Goal: Information Seeking & Learning: Learn about a topic

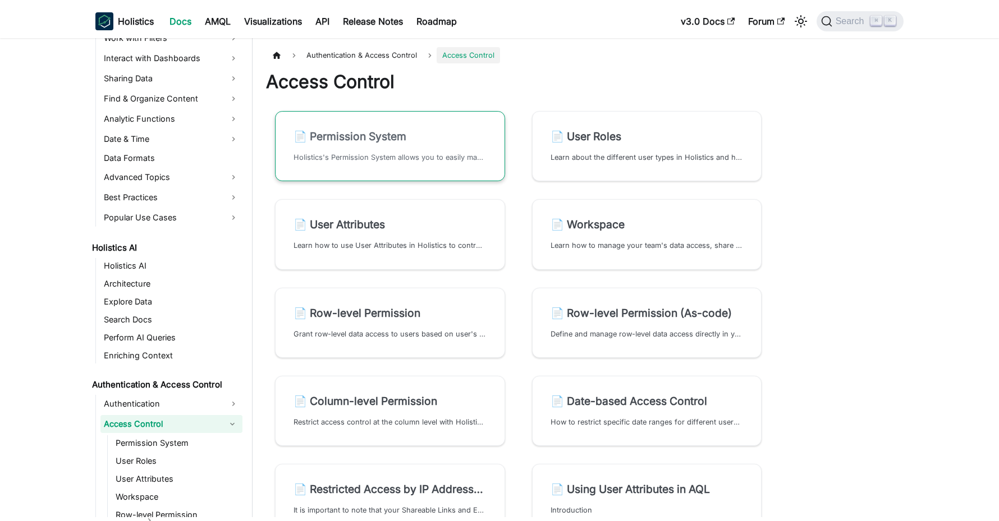
scroll to position [382, 0]
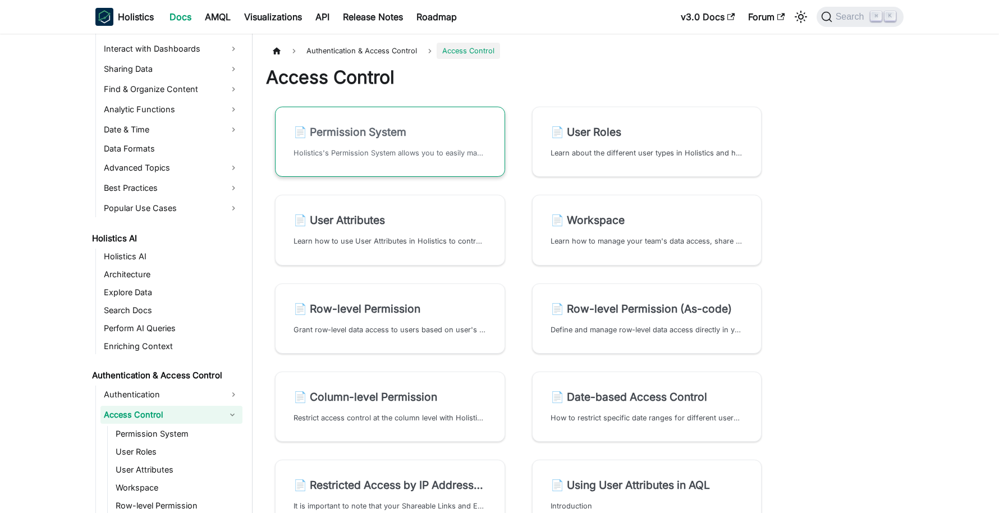
click at [425, 162] on link "📄️ Permission System Holistics's Permission System allows you to easily manage …" at bounding box center [390, 142] width 230 height 70
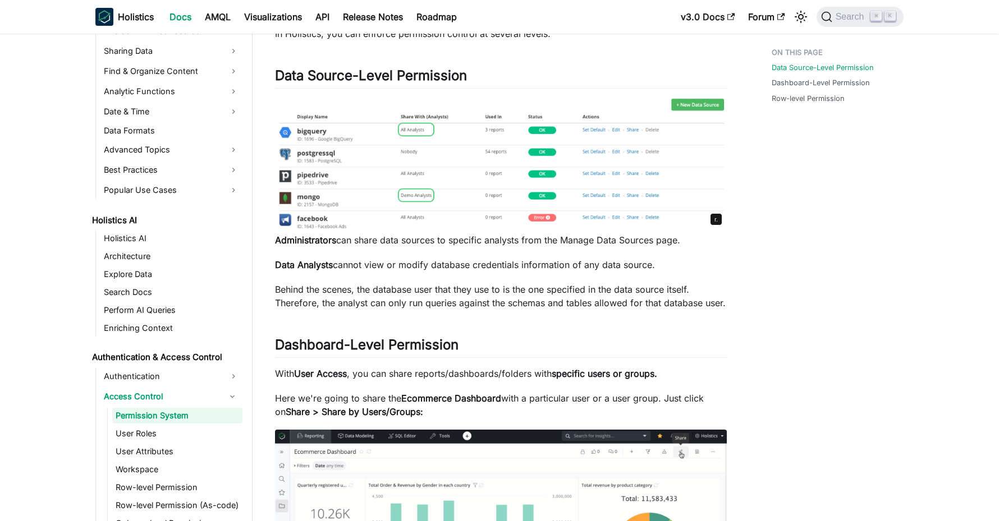
scroll to position [90, 0]
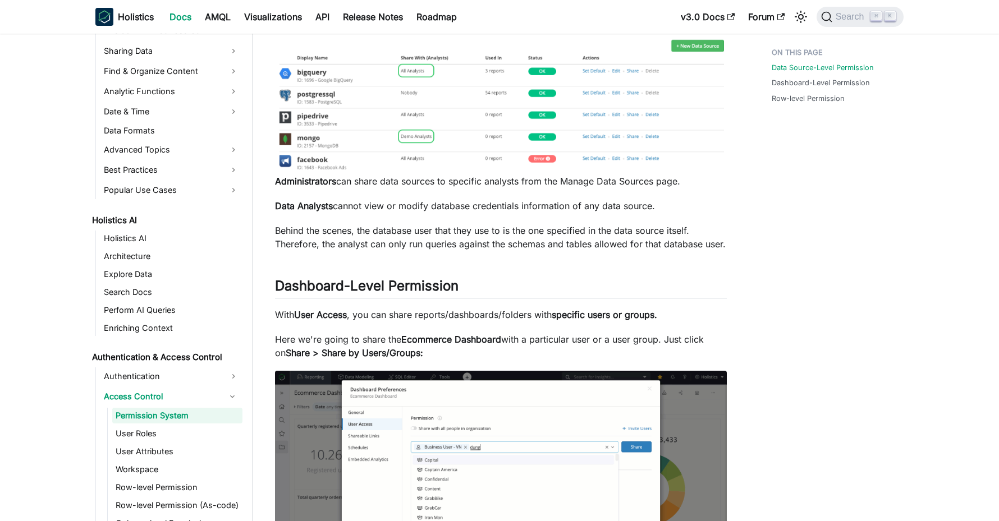
click at [790, 258] on div "Data Source-Level Permission Dashboard-Level Permission Row-level Permission" at bounding box center [832, 512] width 166 height 1209
click at [403, 184] on p "Administrators can share data sources to specific analysts from the Manage Data…" at bounding box center [501, 181] width 452 height 13
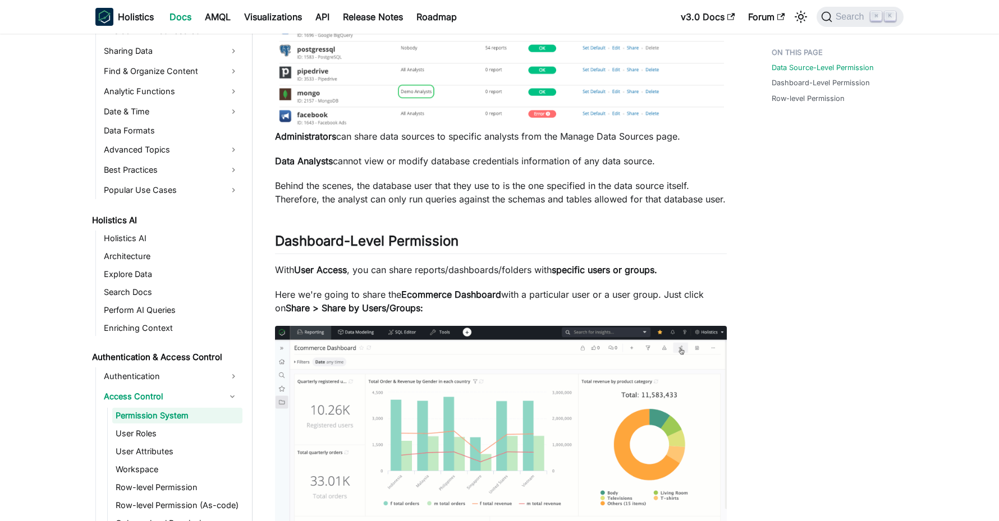
click at [334, 189] on p "Behind the scenes, the database user that they use to is the one specified in t…" at bounding box center [501, 192] width 452 height 27
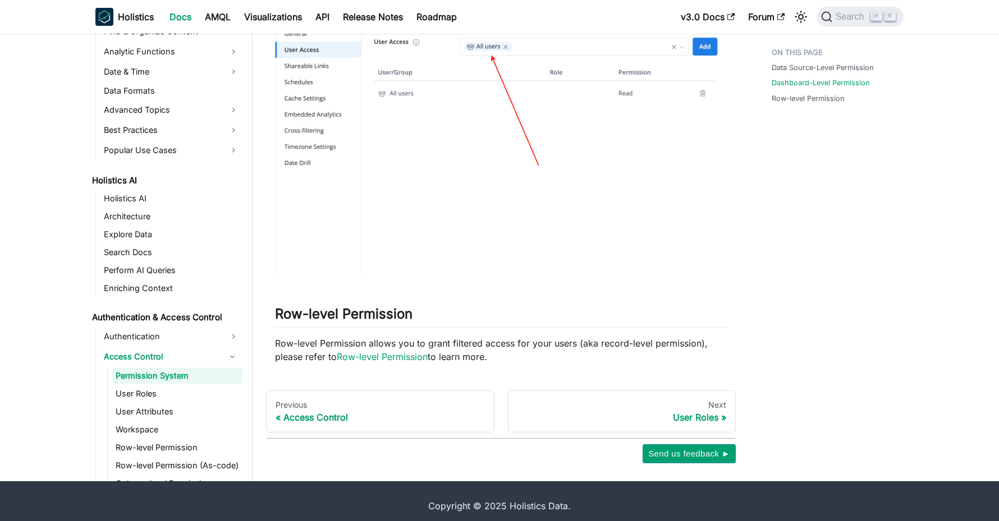
scroll to position [813, 0]
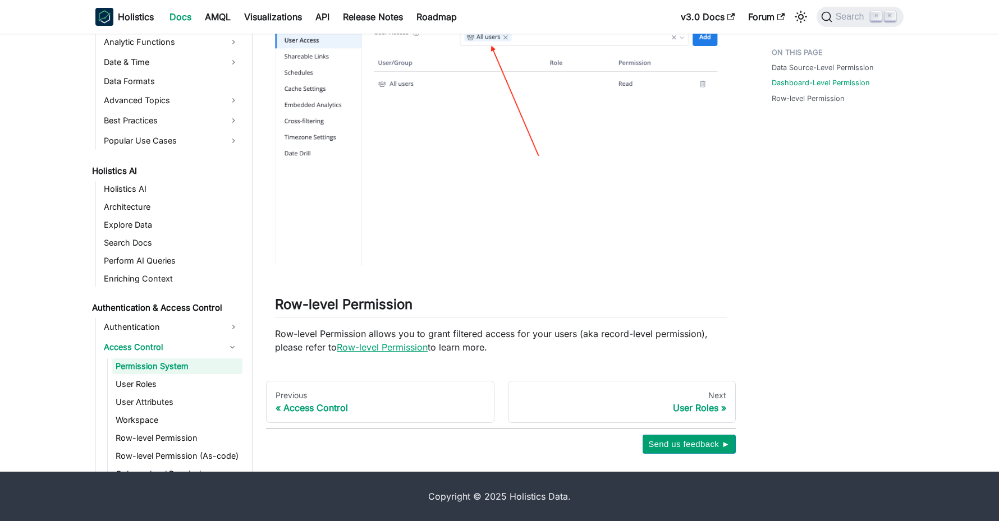
click at [404, 345] on link "Row-level Permission" at bounding box center [382, 347] width 91 height 11
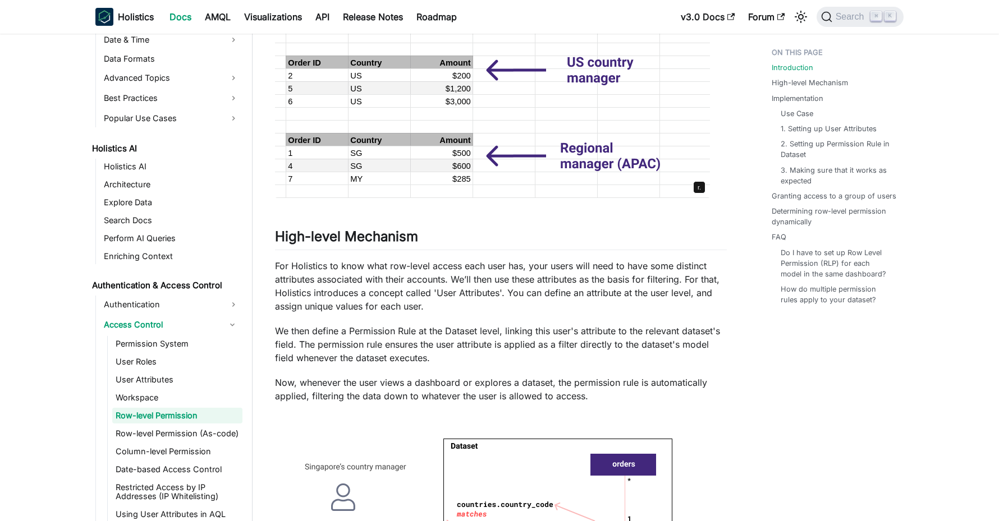
scroll to position [494, 0]
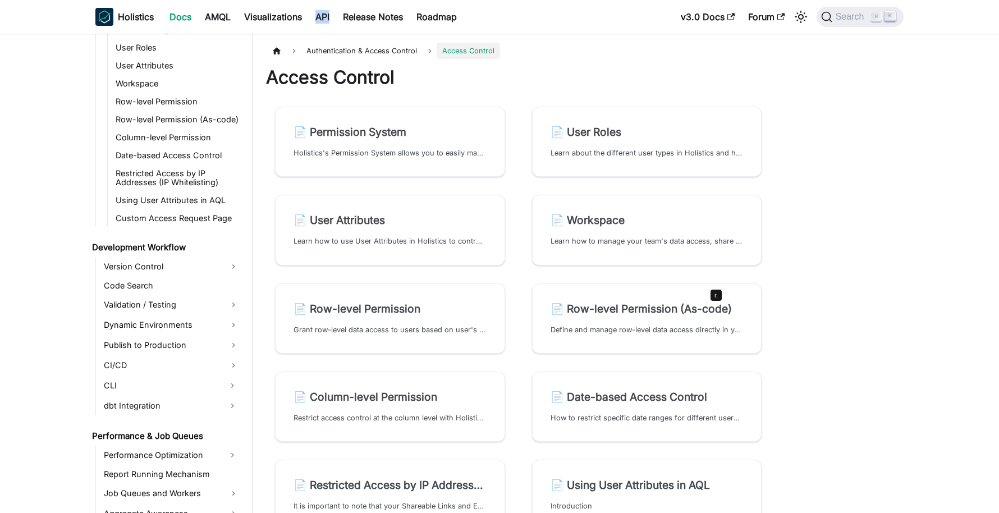
scroll to position [754, 0]
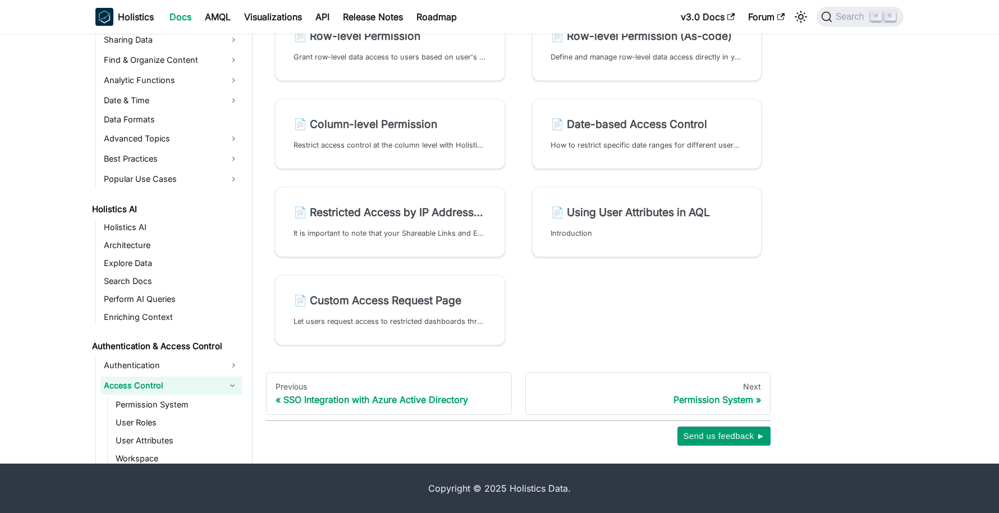
scroll to position [382, 0]
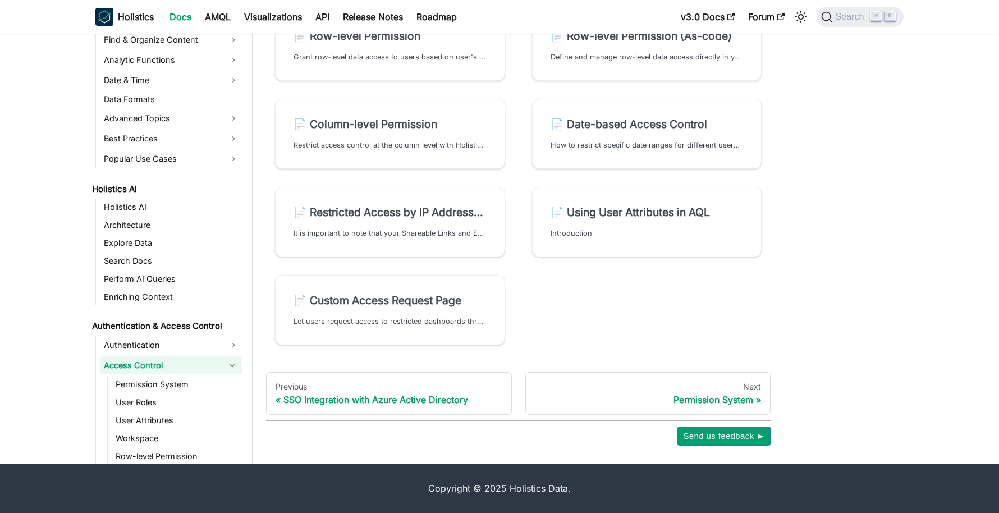
click at [845, 337] on div "Authentication & Access Control Access Control Access Control 📄️ Permission Sys…" at bounding box center [603, 112] width 700 height 703
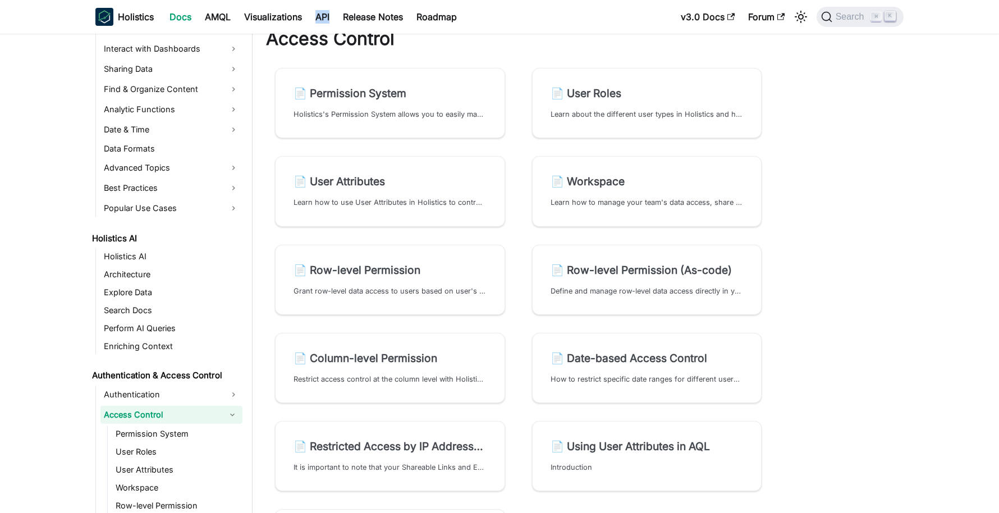
scroll to position [0, 0]
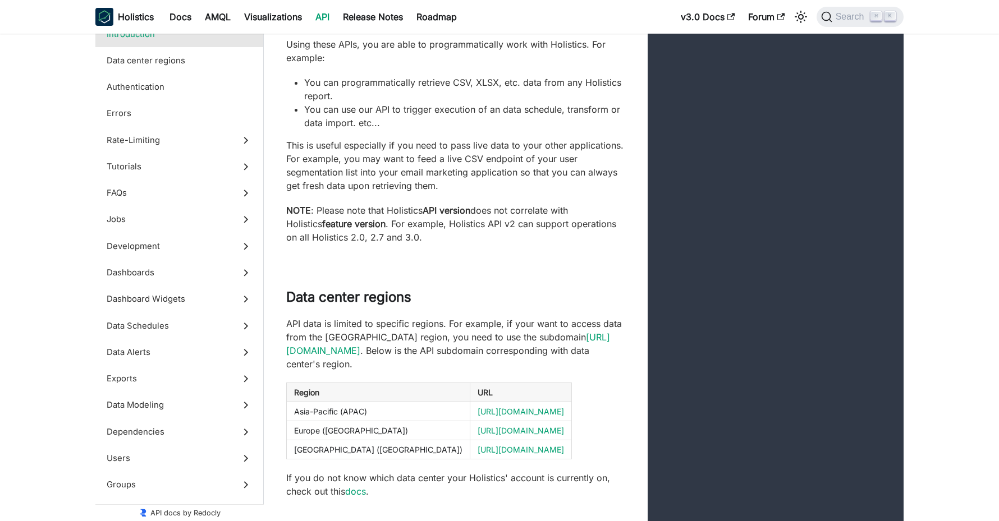
scroll to position [180, 0]
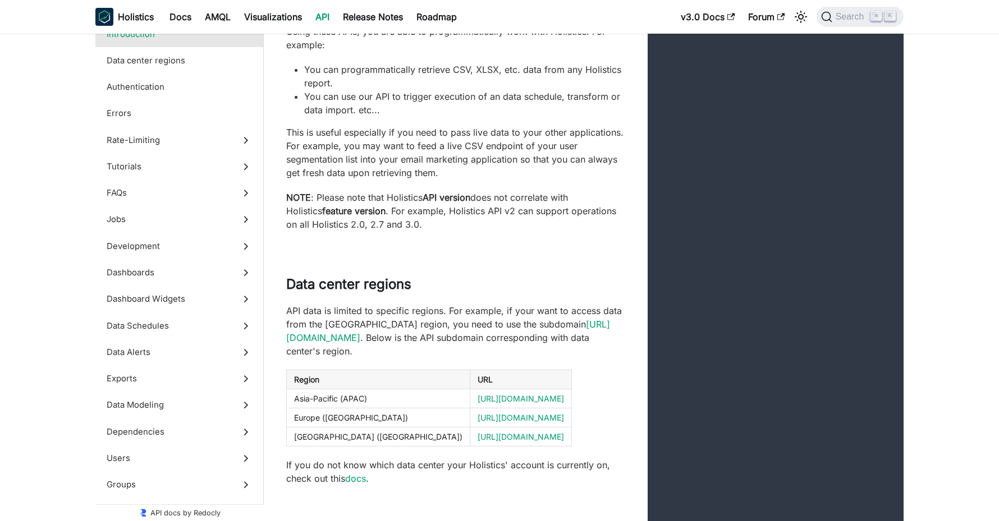
click at [487, 277] on h2 "Data center regions" at bounding box center [455, 284] width 339 height 17
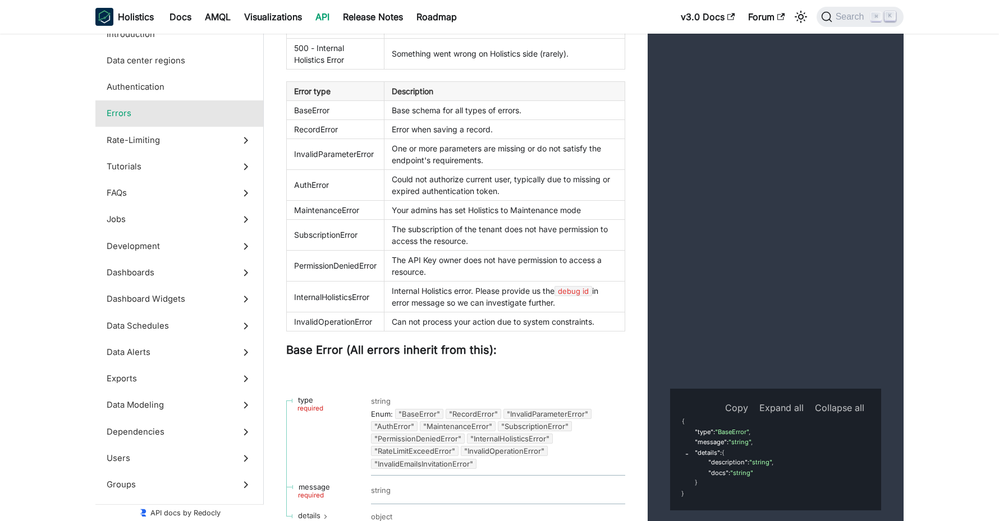
scroll to position [1227, 0]
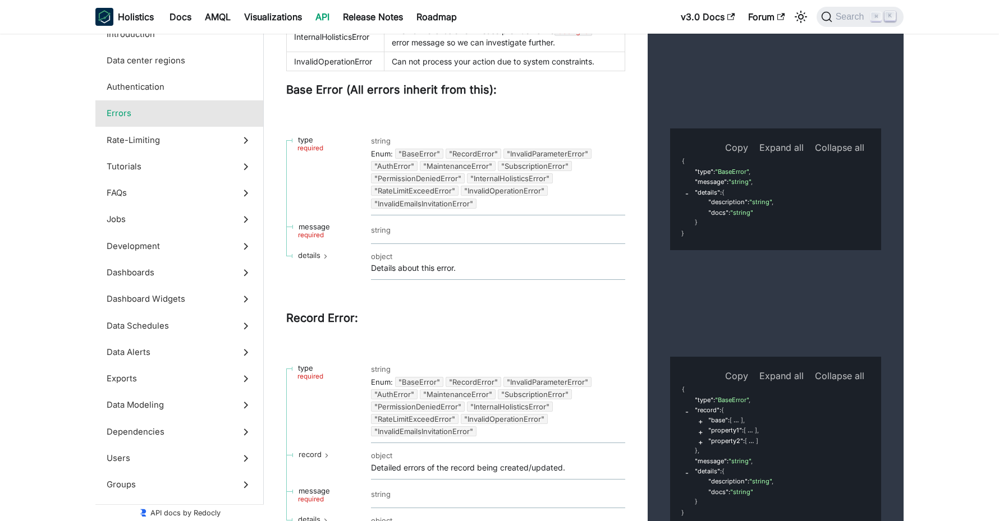
scroll to position [1969, 0]
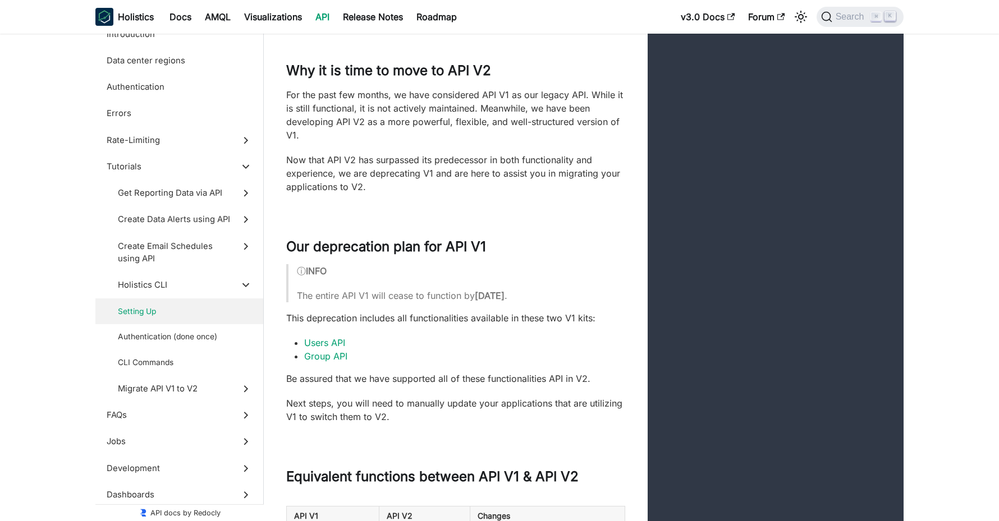
scroll to position [14612, 0]
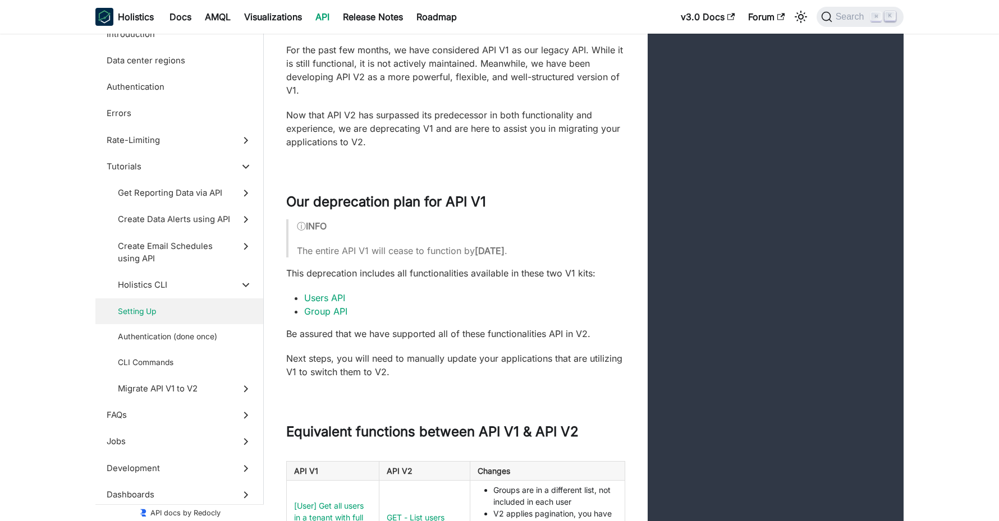
scroll to position [16173, 0]
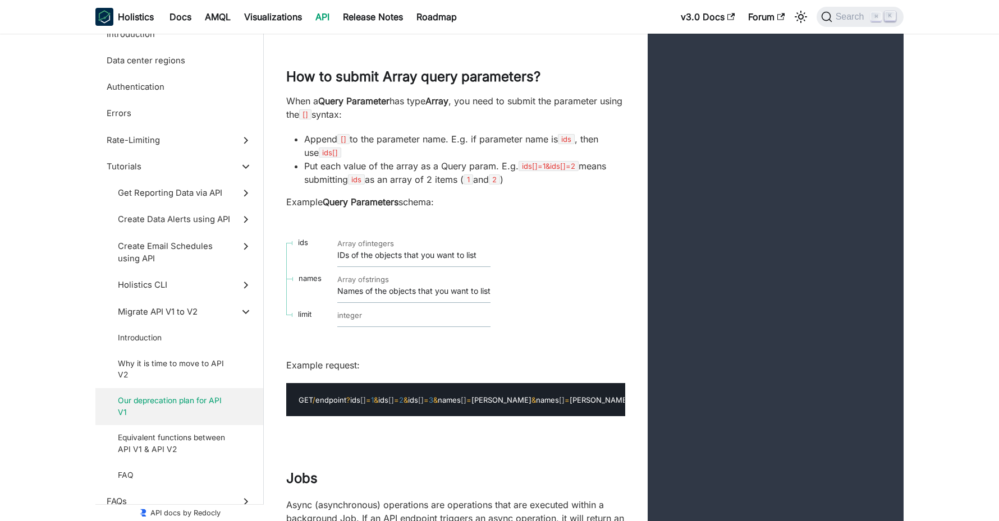
scroll to position [22682, 0]
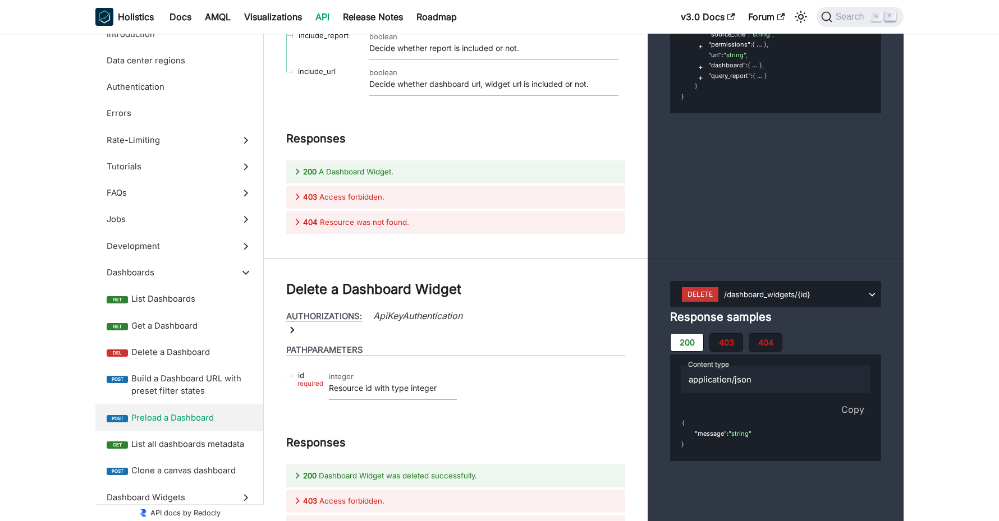
scroll to position [23677, 0]
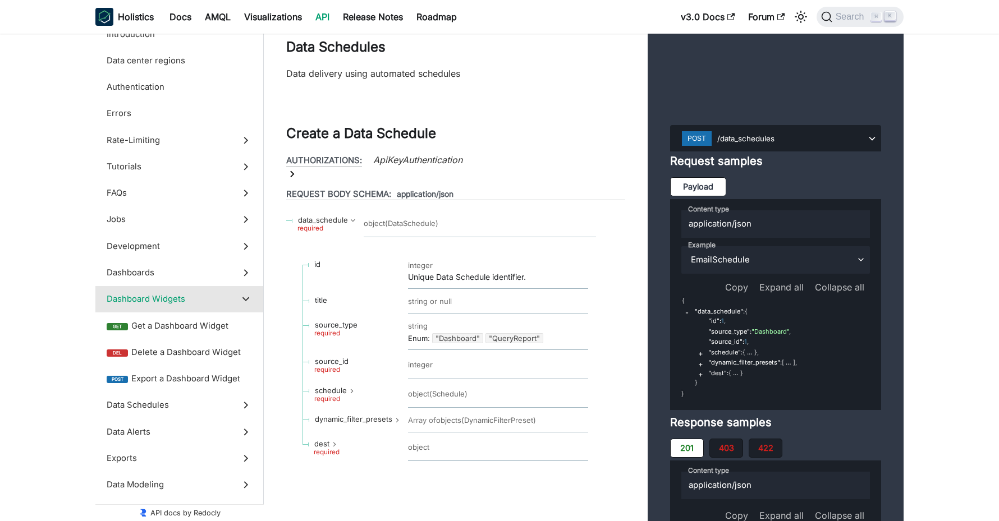
scroll to position [22719, 0]
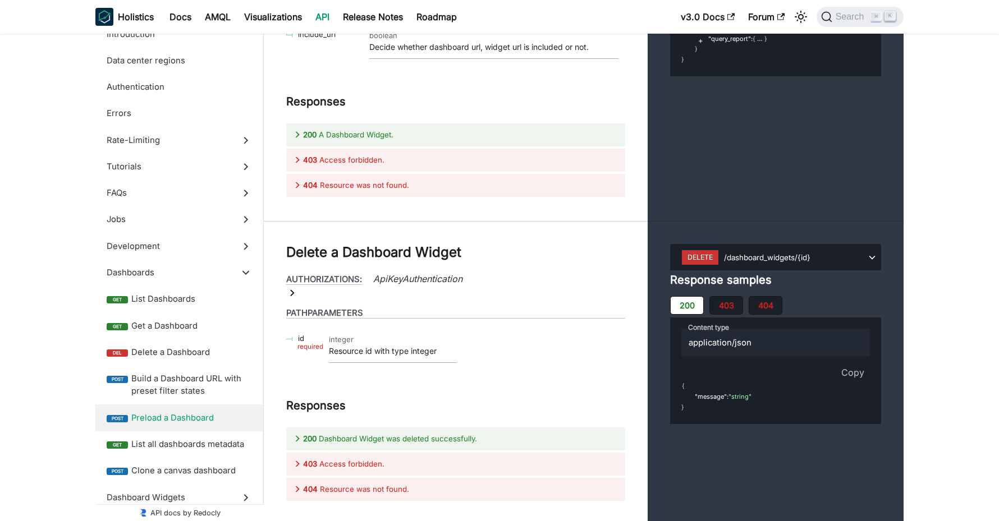
scroll to position [23677, 0]
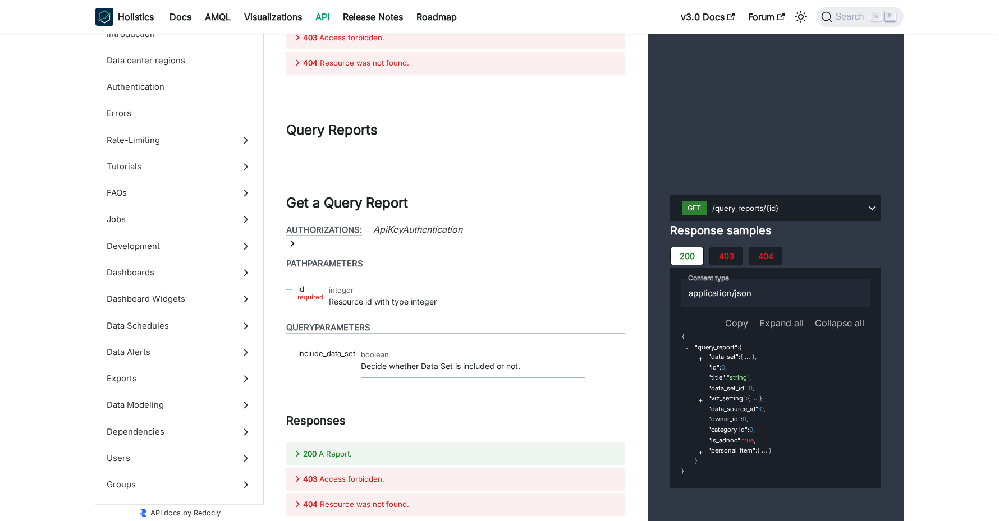
scroll to position [47462, 0]
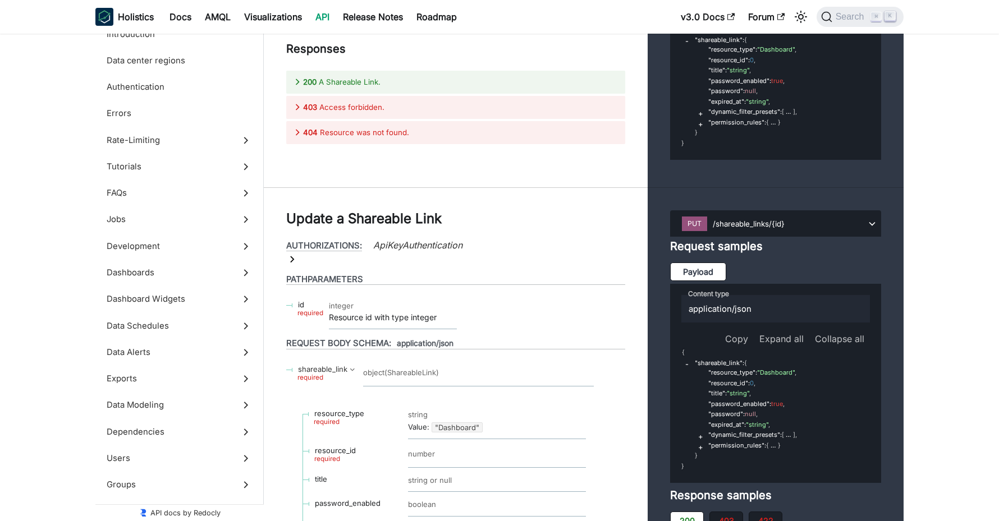
scroll to position [47507, 0]
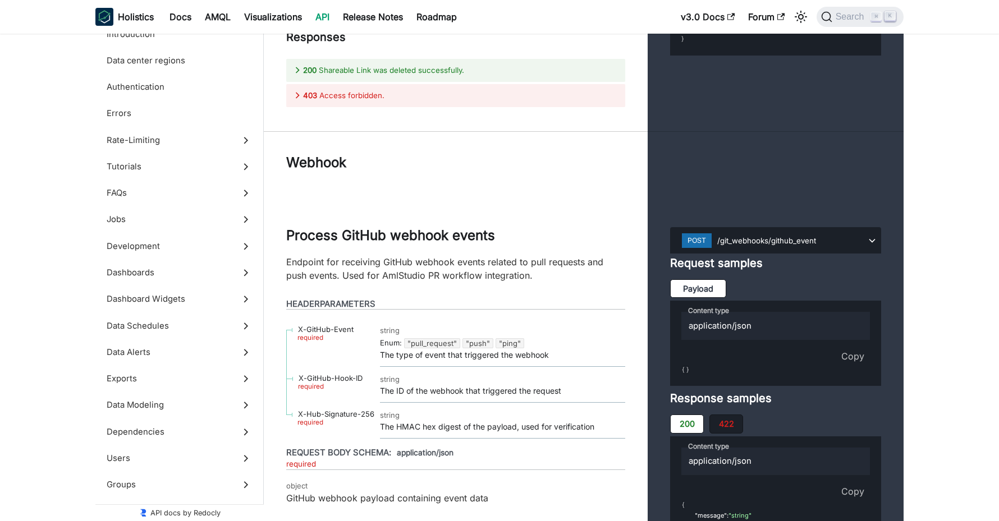
scroll to position [48927, 0]
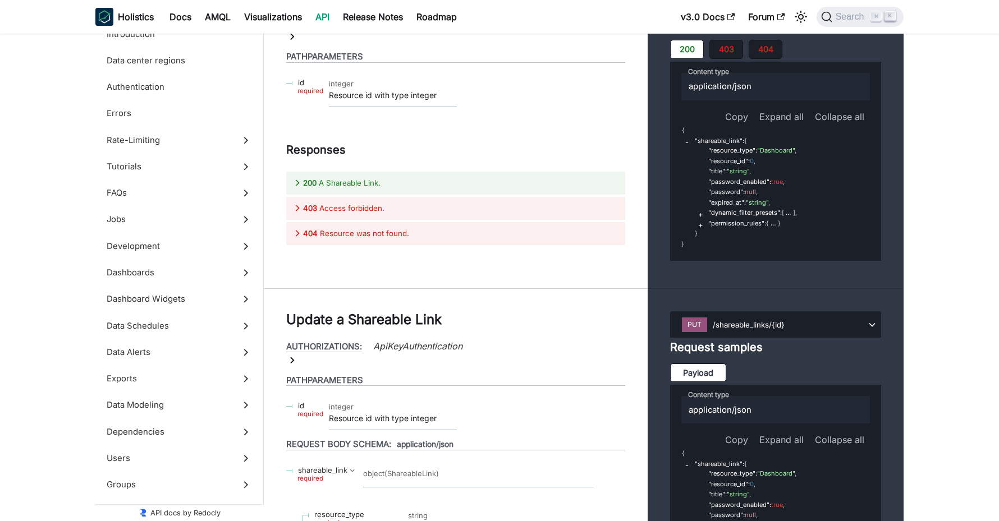
scroll to position [47400, 0]
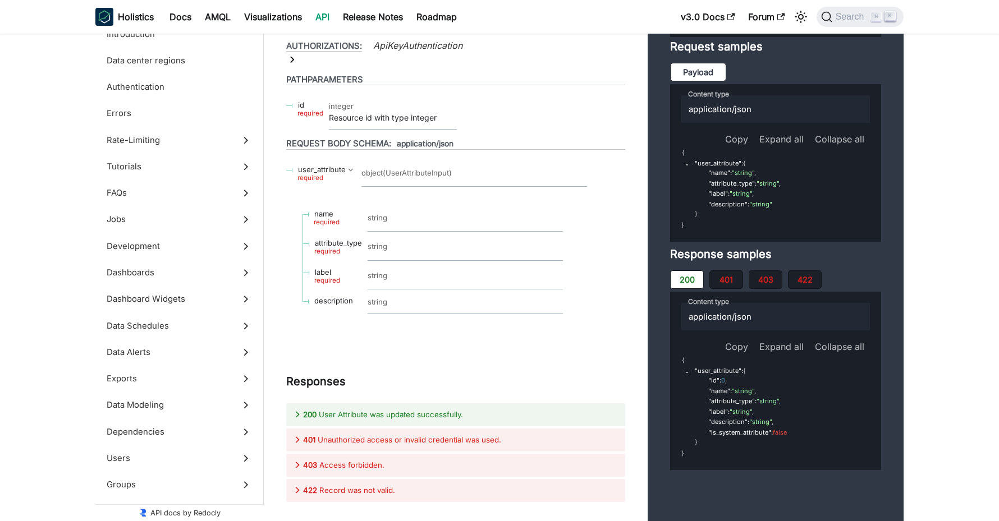
scroll to position [43988, 0]
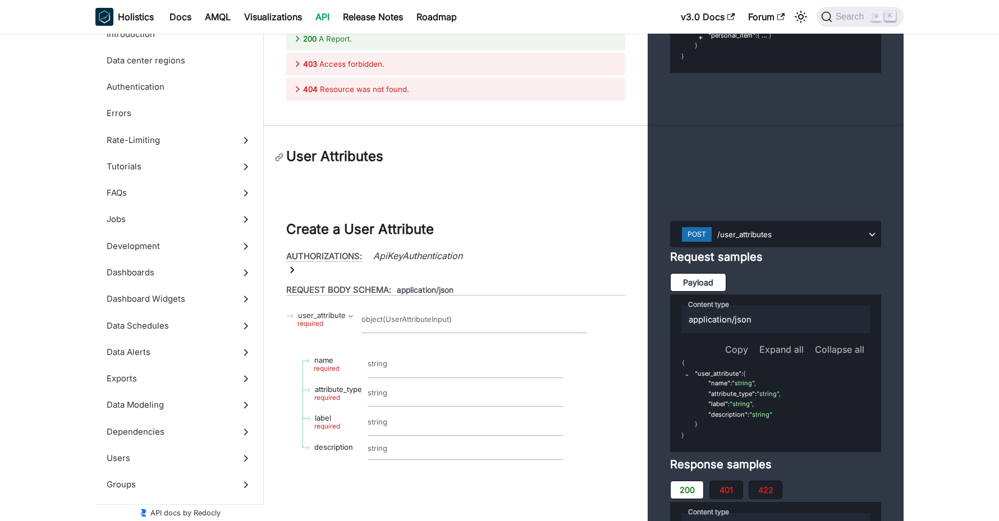
scroll to position [43135, 0]
